Goal: Book appointment/travel/reservation

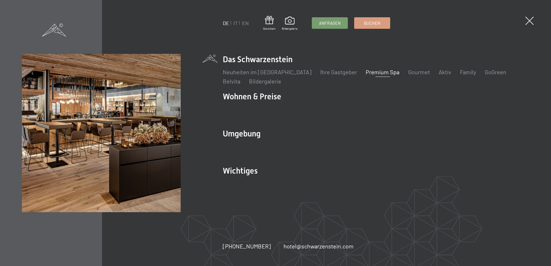
click at [376, 71] on link "Premium Spa" at bounding box center [383, 72] width 34 height 7
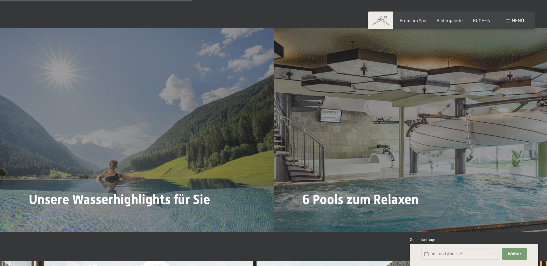
scroll to position [1499, 0]
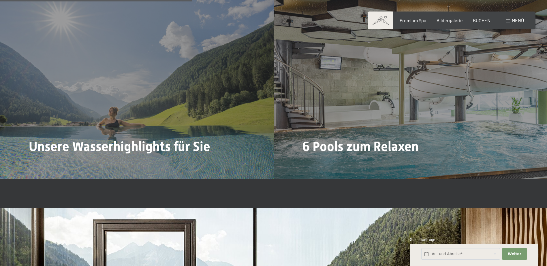
click at [510, 23] on div "Menü" at bounding box center [515, 20] width 18 height 6
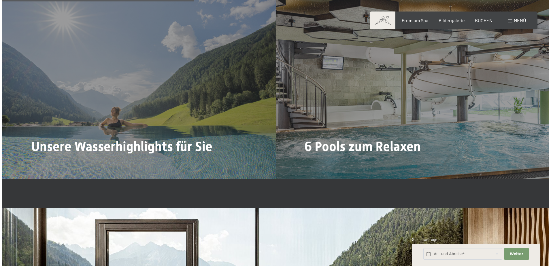
scroll to position [1505, 0]
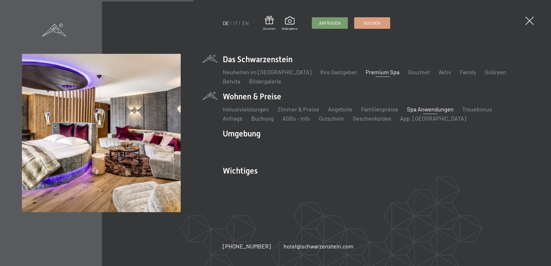
click at [415, 111] on link "Spa Anwendungen" at bounding box center [430, 109] width 47 height 7
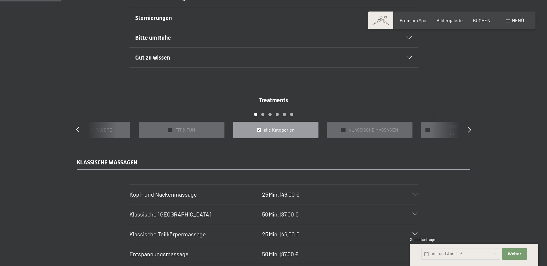
scroll to position [519, 0]
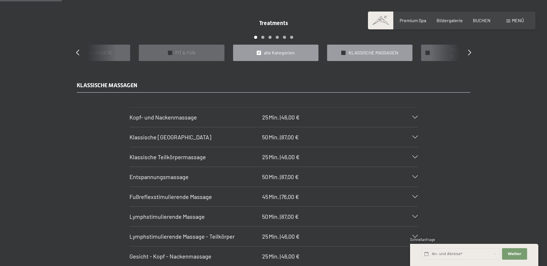
click at [342, 57] on div "✓ KLASSISCHE MASSAGEN" at bounding box center [369, 53] width 85 height 16
click at [469, 54] on icon at bounding box center [469, 53] width 3 height 6
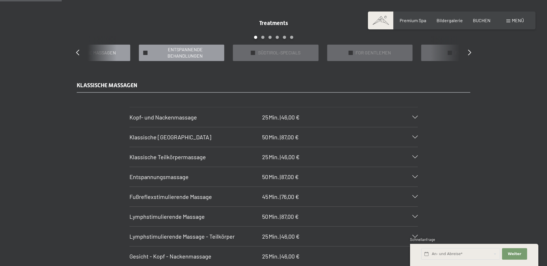
click at [156, 59] on span "ENTSPANNENDE BEHANDLUNGEN" at bounding box center [184, 52] width 69 height 13
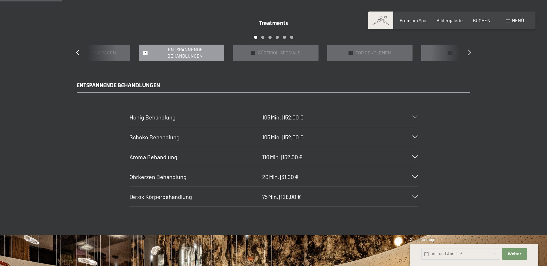
click at [156, 59] on span "ENTSPANNENDE BEHANDLUNGEN" at bounding box center [184, 52] width 69 height 13
click at [148, 52] on div "✓ ENTSPANNENDE BEHANDLUNGEN" at bounding box center [181, 53] width 85 height 16
click at [143, 54] on div "✓ ENTSPANNENDE BEHANDLUNGEN" at bounding box center [181, 53] width 85 height 16
click at [77, 53] on icon at bounding box center [77, 53] width 3 height 6
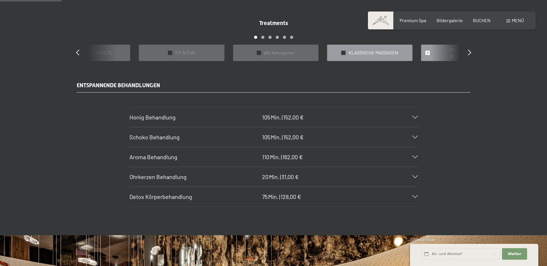
click at [346, 52] on div "✓ KLASSISCHE MASSAGEN" at bounding box center [369, 53] width 85 height 16
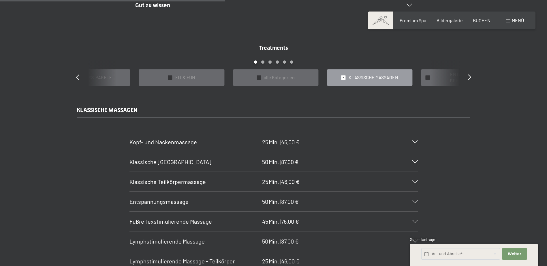
scroll to position [461, 0]
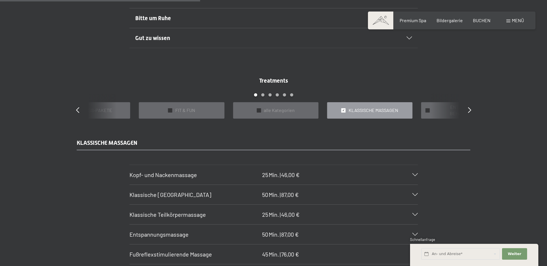
click at [316, 199] on div "Klassische [GEOGRAPHIC_DATA] 50 Min. | 87,00 €" at bounding box center [273, 195] width 288 height 20
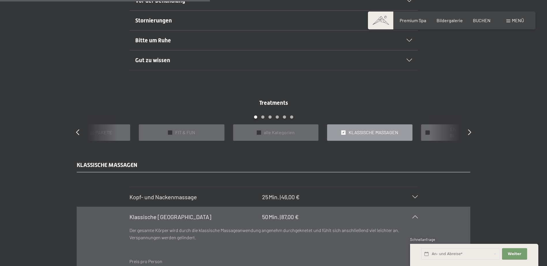
scroll to position [432, 0]
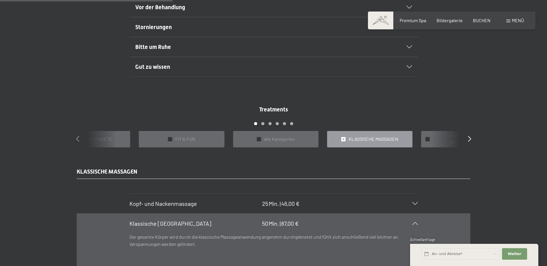
click at [79, 138] on icon at bounding box center [77, 139] width 3 height 6
click at [332, 135] on div "✓ WELLNESS-PAKETE" at bounding box center [369, 139] width 85 height 16
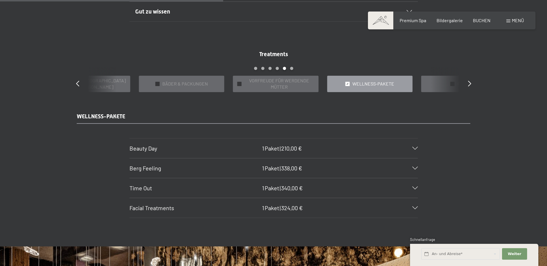
scroll to position [490, 0]
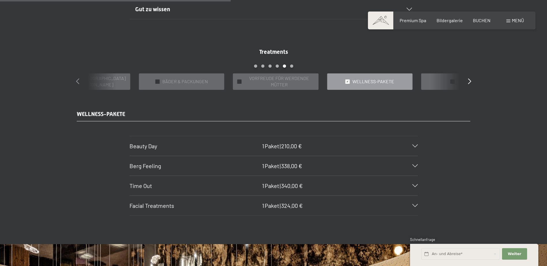
click at [76, 82] on icon at bounding box center [77, 81] width 3 height 6
click at [78, 81] on icon at bounding box center [77, 81] width 3 height 6
click at [467, 78] on div "Treatments slide 16 to 20 of 22 ✓ BÄDER & PACKUNGEN ✓ VORFREUDE FÜR WERDENDE MÜ…" at bounding box center [273, 69] width 415 height 42
click at [468, 78] on icon at bounding box center [469, 81] width 3 height 6
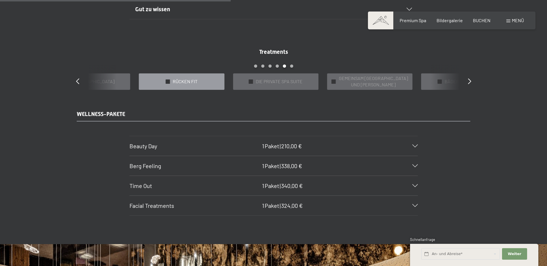
click at [197, 82] on span "RÜCKEN FIT" at bounding box center [185, 81] width 25 height 6
click at [413, 178] on div "Gesunder Rücken 45 Min. | 76,00 €" at bounding box center [273, 186] width 288 height 20
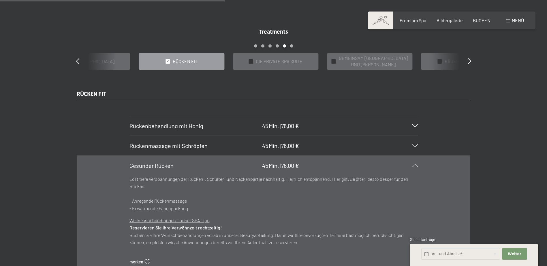
scroll to position [519, 0]
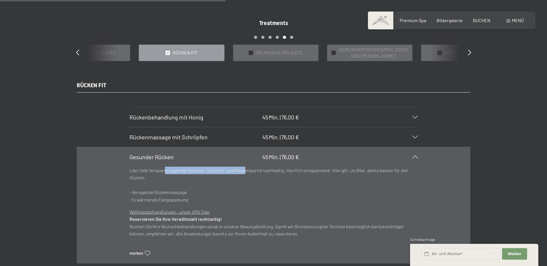
drag, startPoint x: 165, startPoint y: 171, endPoint x: 245, endPoint y: 174, distance: 79.9
click at [245, 174] on p "Löst tiefe Verspannungen der Rücken-, Schulter- und Nackenpartie nachhaltig. He…" at bounding box center [273, 185] width 288 height 37
drag, startPoint x: 245, startPoint y: 174, endPoint x: 261, endPoint y: 175, distance: 15.9
click at [261, 175] on p "Löst tiefe Verspannungen der Rücken-, Schulter- und Nackenpartie nachhaltig. He…" at bounding box center [273, 185] width 288 height 37
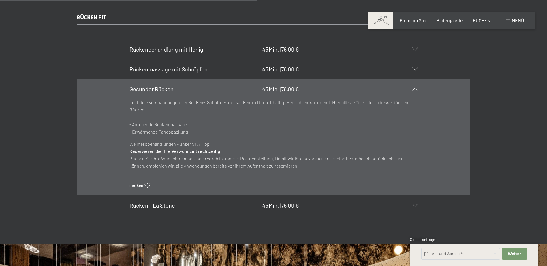
scroll to position [577, 0]
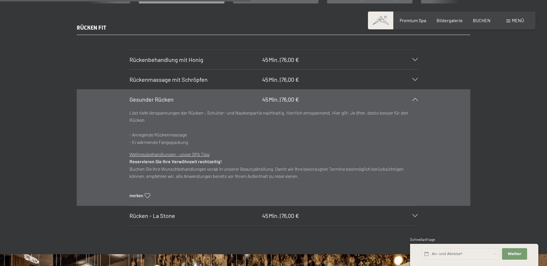
click at [207, 64] on div "Rückenbehandlung mit Honig 45 Min. | 76,00 €" at bounding box center [273, 60] width 288 height 20
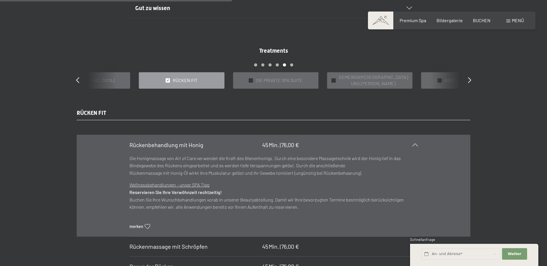
scroll to position [461, 0]
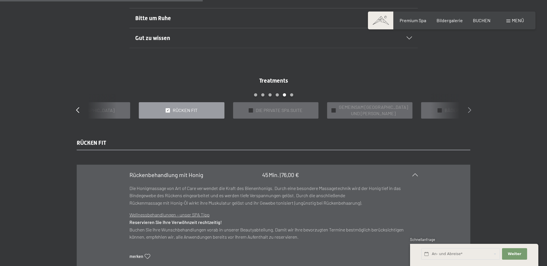
click at [469, 110] on icon at bounding box center [469, 110] width 3 height 6
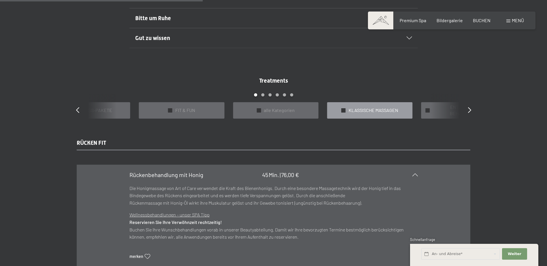
click at [388, 115] on div "✓ KLASSISCHE MASSAGEN" at bounding box center [369, 110] width 85 height 16
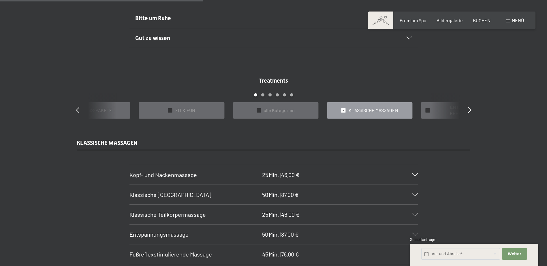
scroll to position [519, 0]
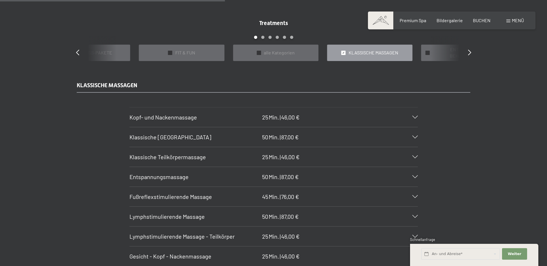
click at [202, 140] on span "Klassische [GEOGRAPHIC_DATA]" at bounding box center [170, 137] width 82 height 7
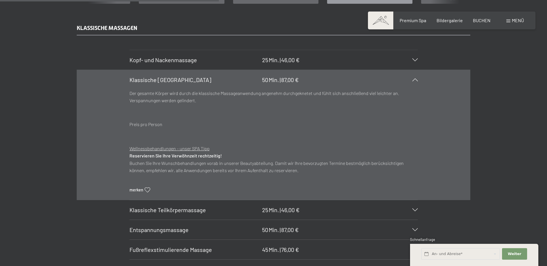
scroll to position [577, 0]
click at [520, 24] on div "Buchen Anfragen Premium Spa Bildergalerie BUCHEN Menü DE IT EN Gutschein Bilder…" at bounding box center [451, 20] width 144 height 6
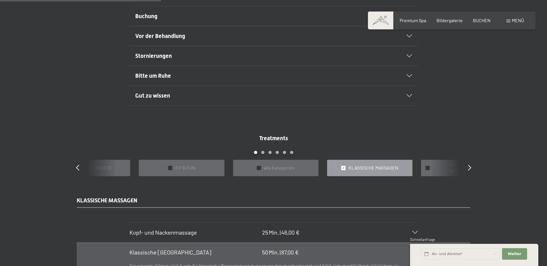
scroll to position [231, 0]
